Goal: Browse casually

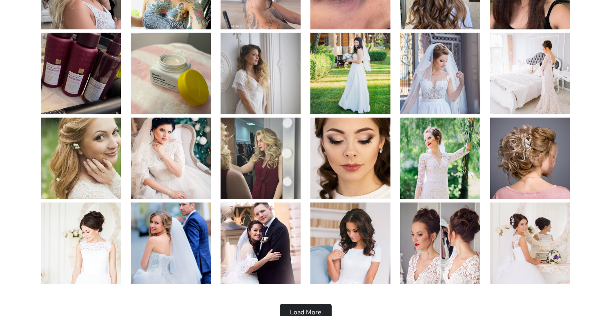
scroll to position [1657, 0]
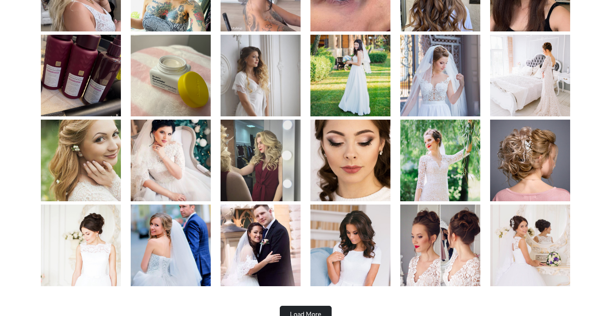
click at [511, 234] on img at bounding box center [530, 245] width 80 height 82
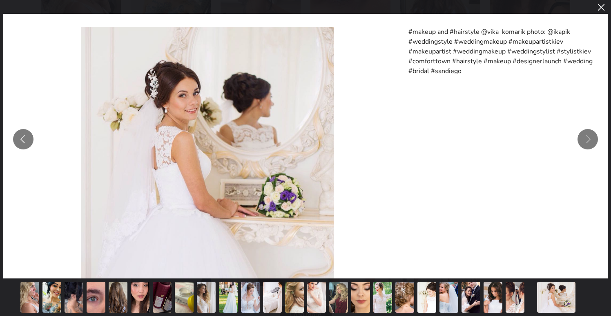
click at [605, 9] on button "You can close this modal content with the ESC key" at bounding box center [600, 7] width 14 height 14
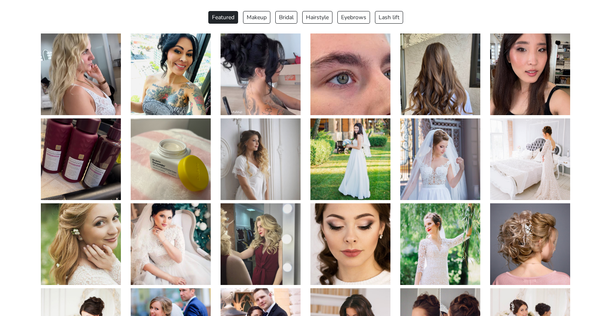
scroll to position [1523, 0]
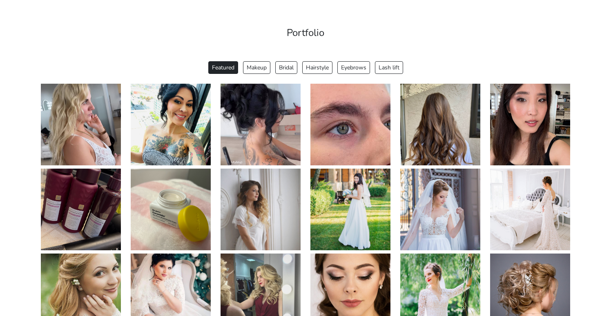
click at [257, 203] on img at bounding box center [260, 210] width 80 height 82
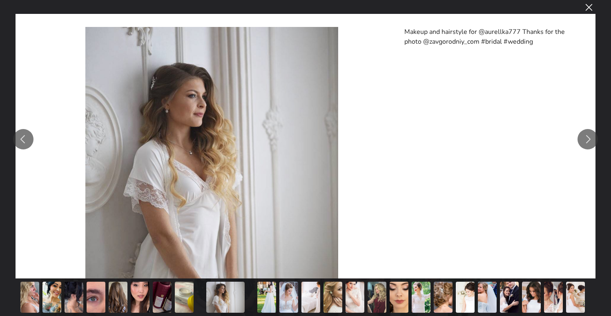
click at [591, 11] on button "You can close this modal content with the ESC key" at bounding box center [588, 7] width 14 height 14
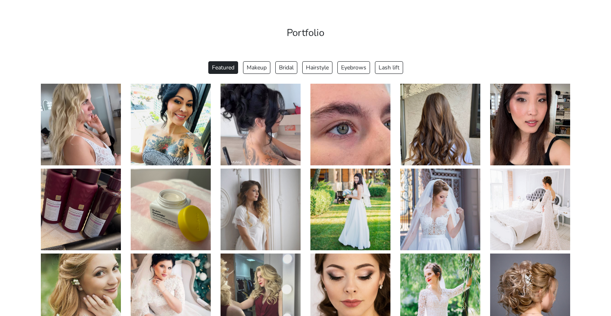
scroll to position [1541, 0]
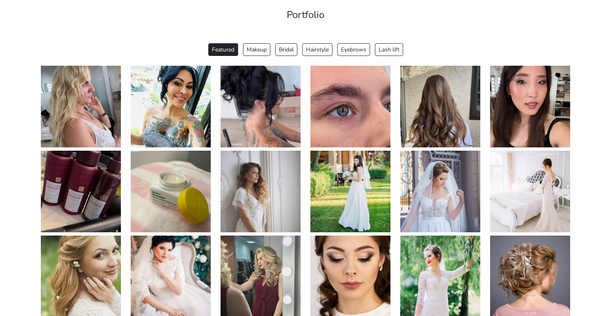
click at [531, 172] on img at bounding box center [530, 192] width 80 height 82
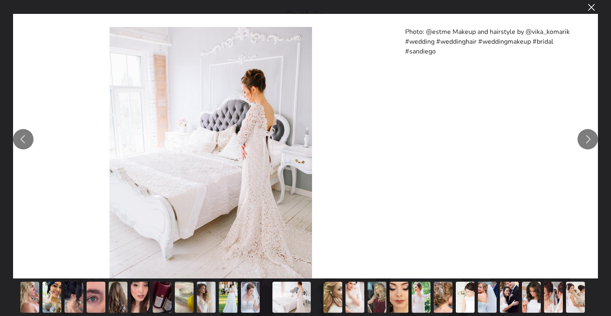
click at [591, 5] on button "You can close this modal content with the ESC key" at bounding box center [591, 7] width 14 height 14
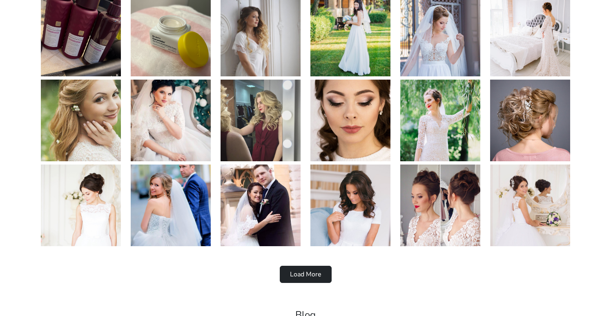
scroll to position [1695, 0]
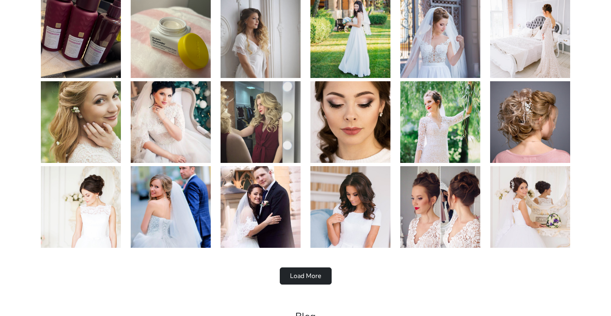
click at [347, 206] on img at bounding box center [350, 207] width 80 height 82
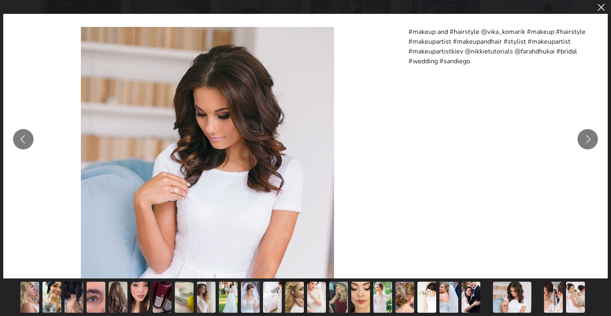
click at [608, 11] on div "#makeup and #hairstyle @vika_komarik #makeup #hairstyle #makeupartist #makeupan…" at bounding box center [305, 139] width 611 height 278
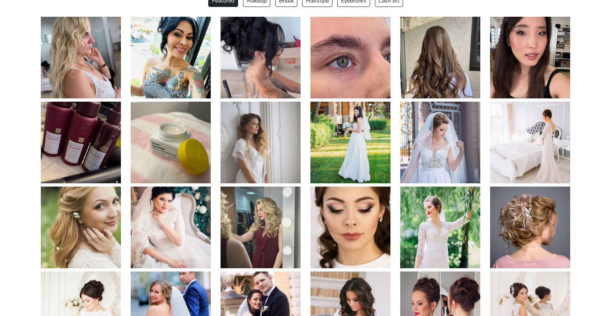
scroll to position [1569, 0]
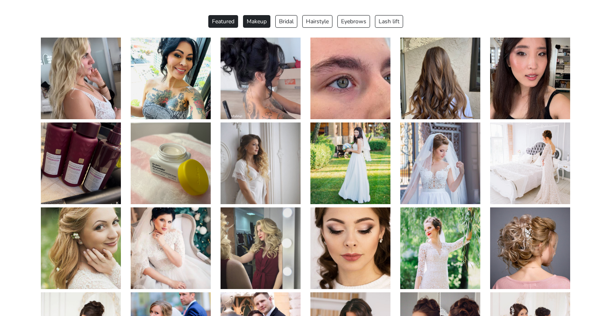
click at [250, 22] on button "Makeup" at bounding box center [256, 21] width 27 height 13
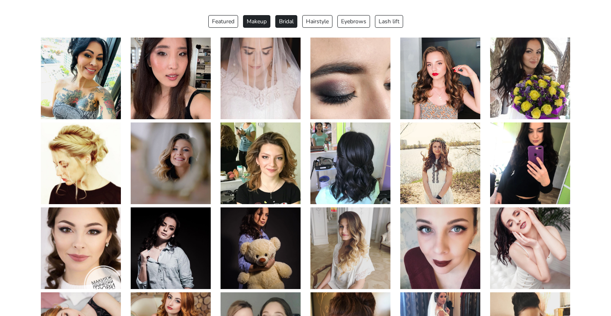
click at [286, 23] on button "Bridal" at bounding box center [286, 21] width 22 height 13
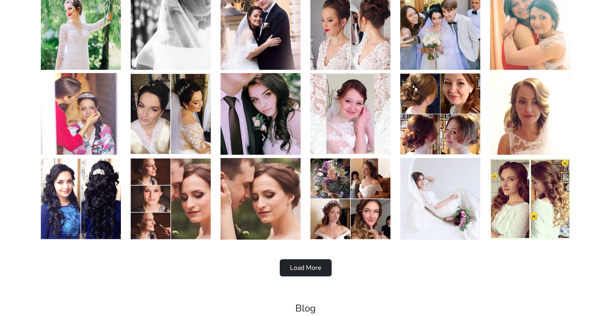
scroll to position [1708, 0]
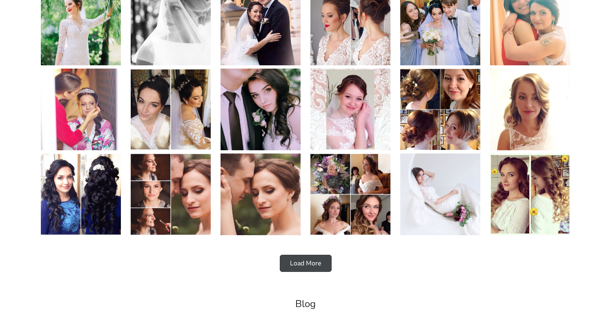
click at [316, 263] on button "Load More" at bounding box center [306, 263] width 52 height 17
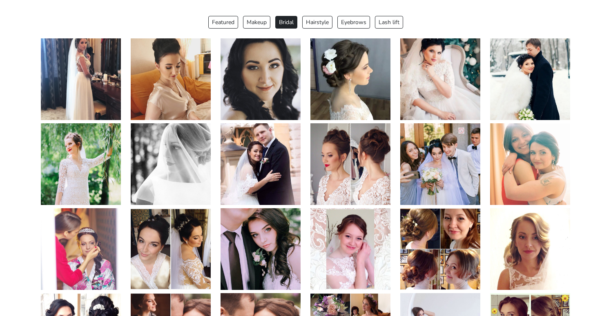
scroll to position [1505, 0]
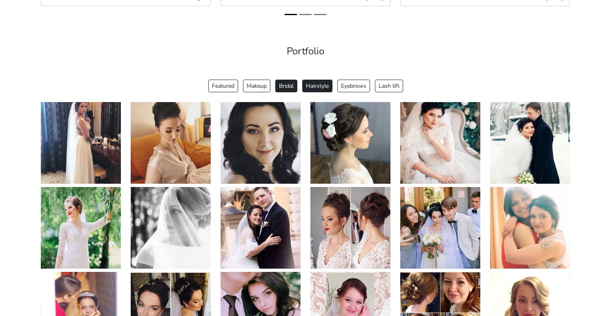
click at [323, 87] on button "Hairstyle" at bounding box center [317, 86] width 30 height 13
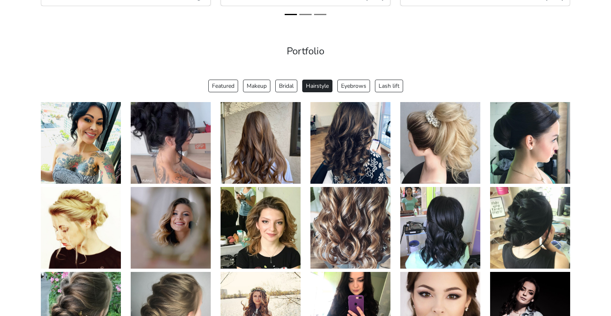
click at [206, 80] on div "Featured Makeup Bridal Hairstyle Eyebrows Lash lift" at bounding box center [305, 86] width 529 height 13
click at [220, 84] on button "Featured" at bounding box center [223, 86] width 30 height 13
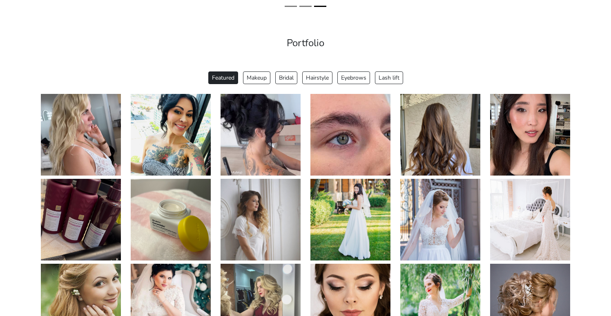
scroll to position [1505, 0]
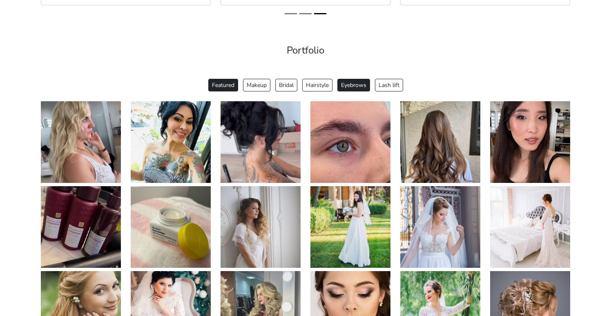
click at [354, 82] on button "Eyebrows" at bounding box center [353, 85] width 33 height 13
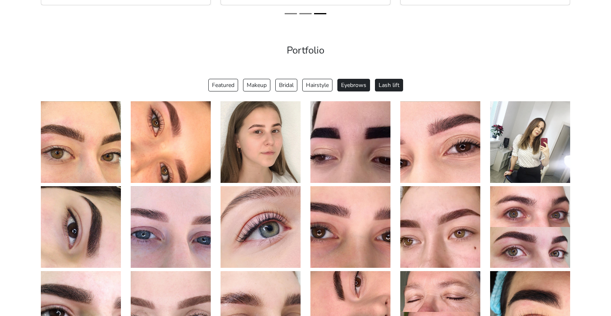
click at [393, 82] on button "Lash lift" at bounding box center [389, 85] width 28 height 13
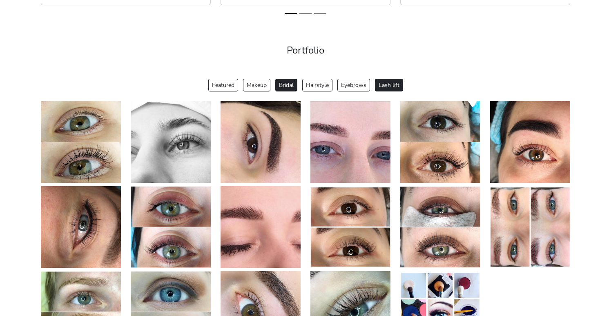
click at [287, 82] on button "Bridal" at bounding box center [286, 85] width 22 height 13
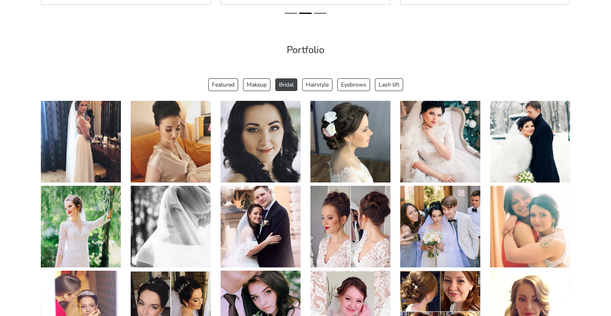
scroll to position [1472, 0]
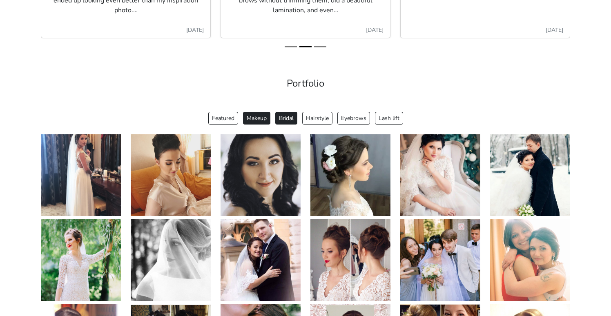
click at [259, 114] on button "Makeup" at bounding box center [256, 118] width 27 height 13
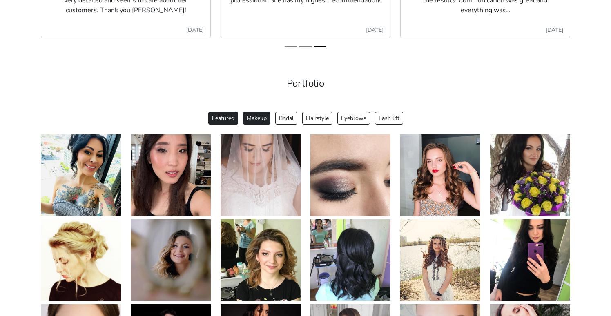
click at [226, 117] on button "Featured" at bounding box center [223, 118] width 30 height 13
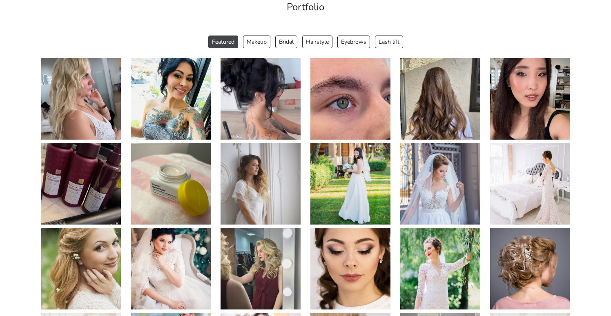
scroll to position [1566, 0]
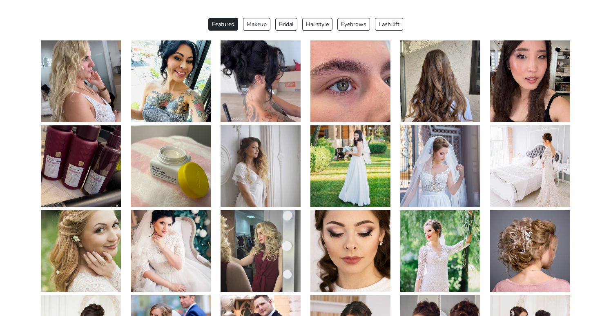
click at [267, 233] on img at bounding box center [260, 251] width 80 height 82
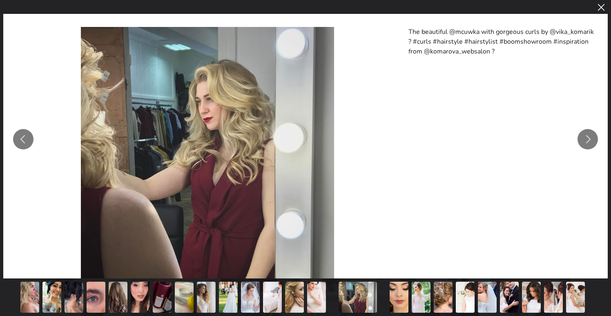
click at [600, 5] on button "You can close this modal content with the ESC key" at bounding box center [600, 7] width 14 height 14
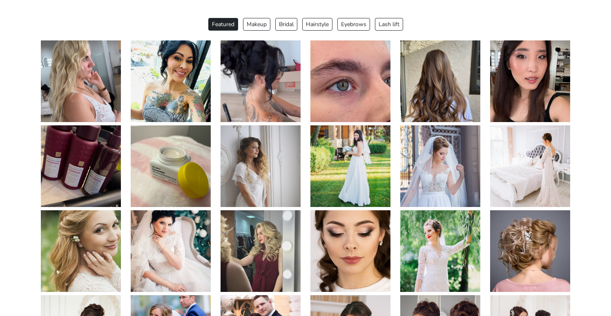
click at [447, 158] on img at bounding box center [440, 166] width 80 height 82
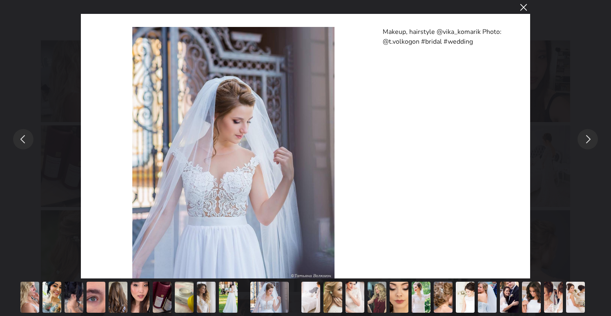
click at [529, 7] on button "You can close this modal content with the ESC key" at bounding box center [523, 7] width 14 height 14
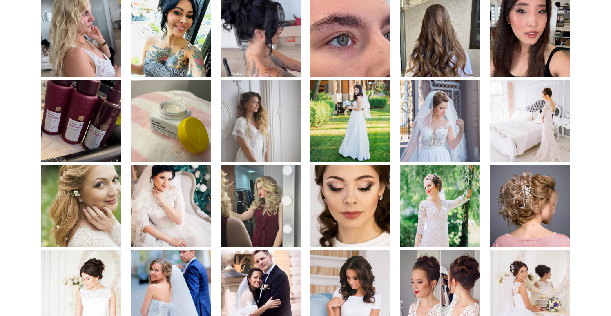
scroll to position [1644, 0]
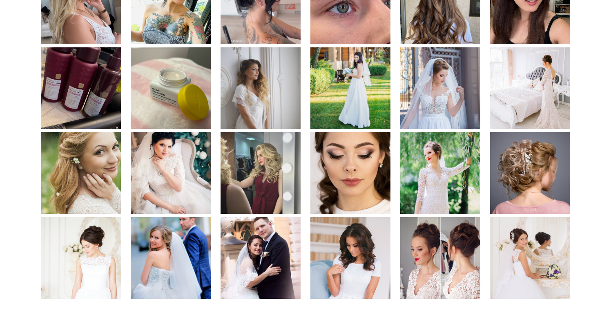
click at [276, 169] on img at bounding box center [260, 173] width 80 height 82
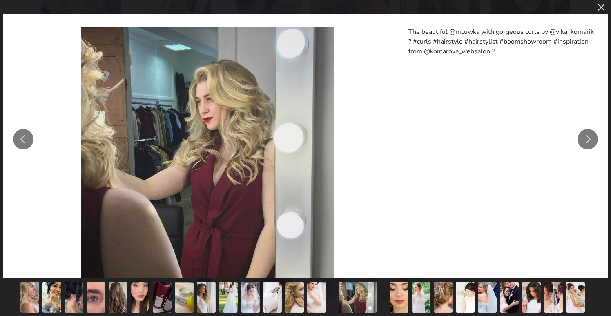
click at [601, 10] on button "You can close this modal content with the ESC key" at bounding box center [600, 7] width 14 height 14
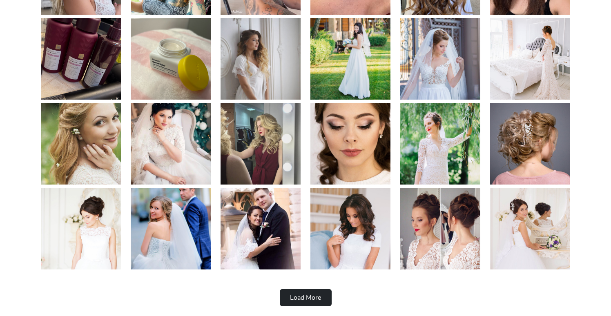
scroll to position [1675, 0]
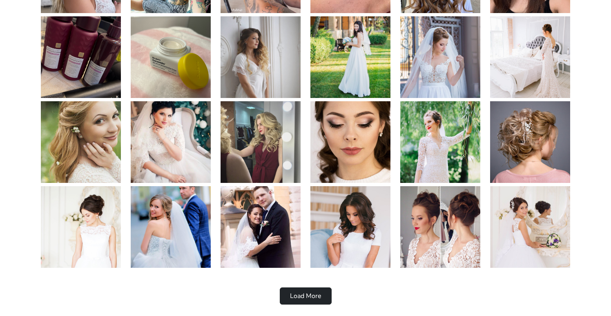
click at [352, 226] on img at bounding box center [350, 227] width 80 height 82
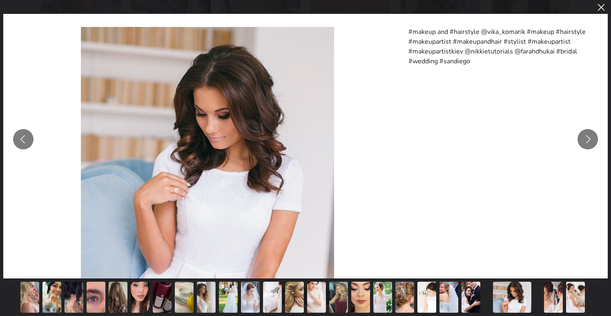
click at [598, 9] on button "You can close this modal content with the ESC key" at bounding box center [600, 7] width 14 height 14
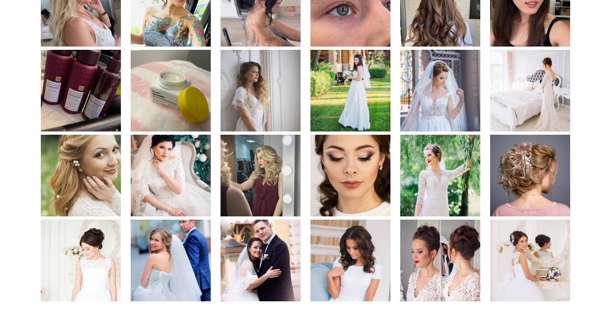
scroll to position [1641, 0]
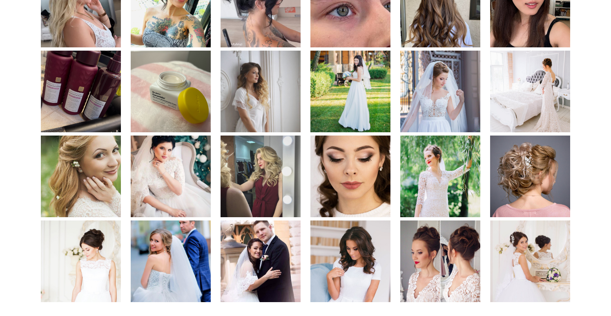
click at [430, 181] on img at bounding box center [440, 177] width 80 height 82
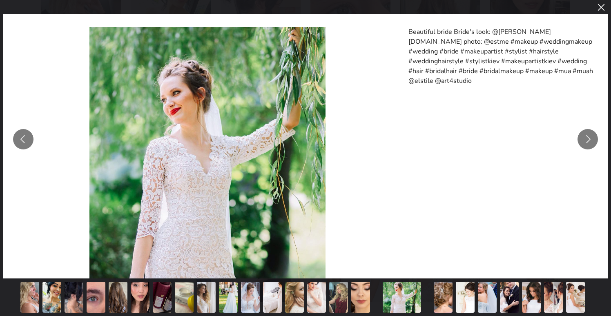
click at [607, 7] on div "Beautiful bride Bride's look: @[PERSON_NAME][DOMAIN_NAME] photo: @estme #makeup…" at bounding box center [305, 139] width 611 height 278
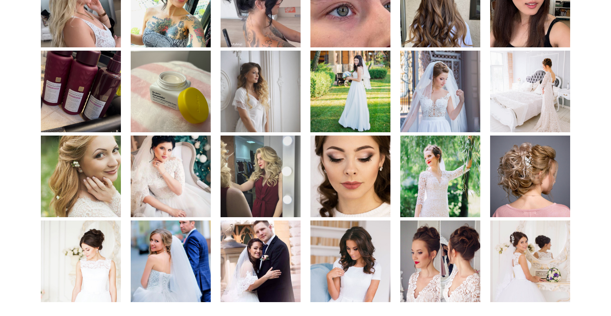
click at [348, 173] on img at bounding box center [350, 177] width 80 height 82
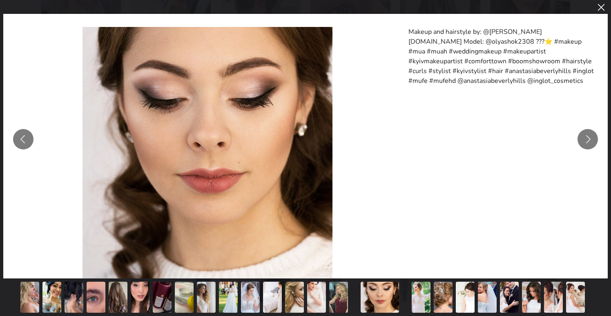
click at [600, 8] on button "You can close this modal content with the ESC key" at bounding box center [600, 7] width 14 height 14
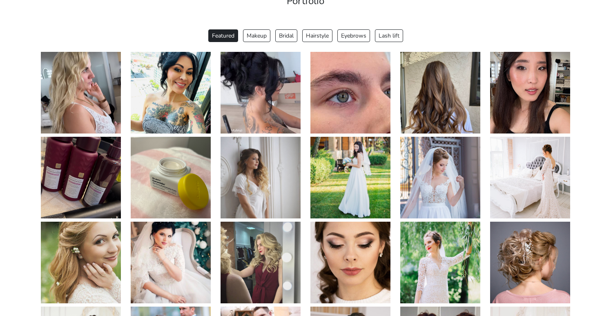
scroll to position [1537, 0]
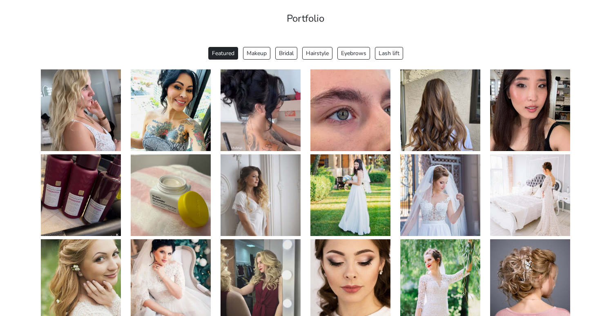
click at [515, 98] on img at bounding box center [530, 110] width 80 height 82
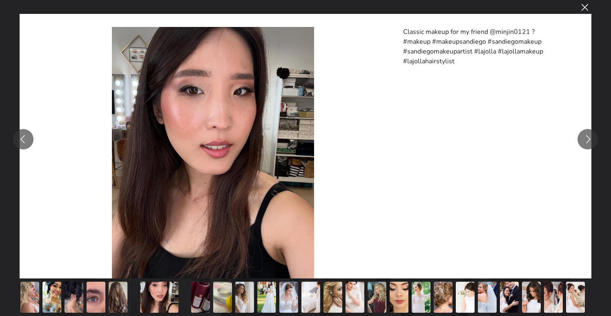
click at [581, 9] on button "You can close this modal content with the ESC key" at bounding box center [584, 7] width 14 height 14
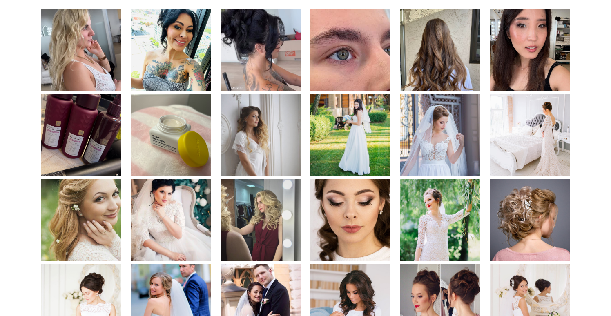
scroll to position [1601, 0]
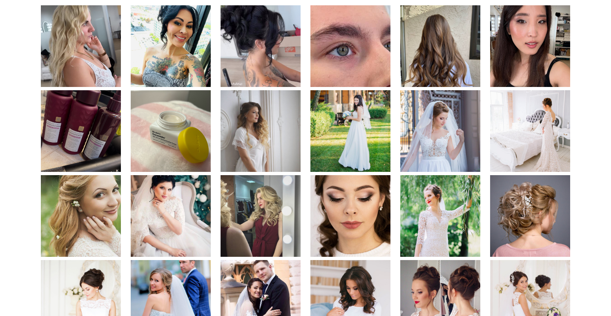
click at [110, 208] on img at bounding box center [81, 216] width 80 height 82
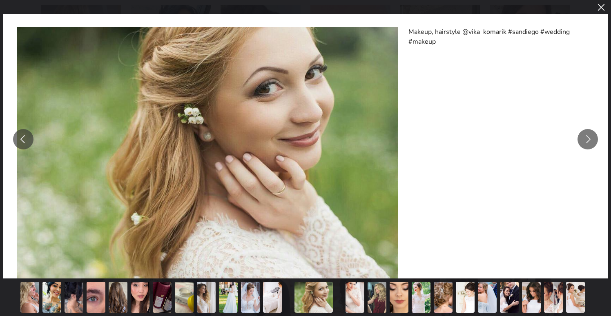
click at [599, 13] on button "You can close this modal content with the ESC key" at bounding box center [600, 7] width 14 height 14
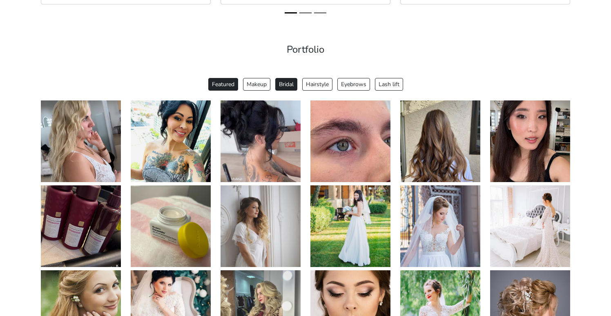
scroll to position [1506, 0]
click at [361, 85] on button "Eyebrows" at bounding box center [353, 84] width 33 height 13
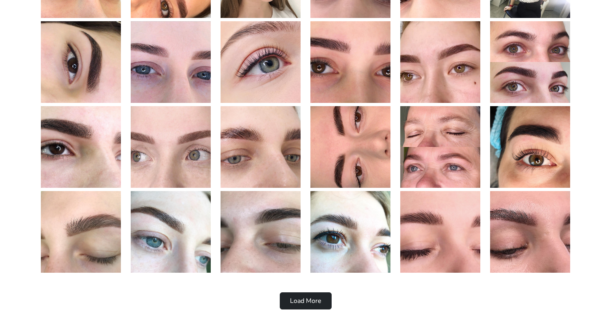
scroll to position [1677, 0]
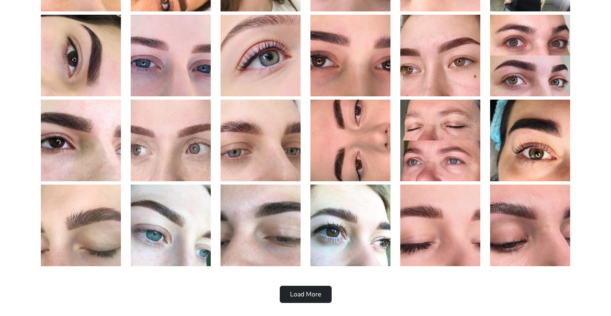
click at [187, 227] on img at bounding box center [171, 225] width 80 height 82
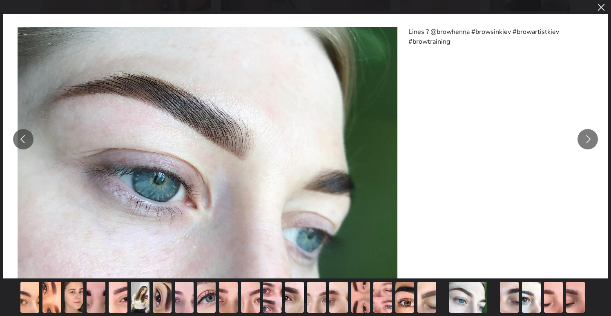
click at [604, 10] on button "You can close this modal content with the ESC key" at bounding box center [600, 7] width 14 height 14
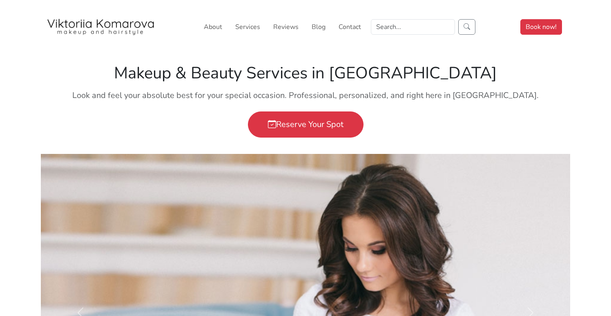
click at [123, 19] on img at bounding box center [101, 27] width 110 height 16
